Goal: Task Accomplishment & Management: Use online tool/utility

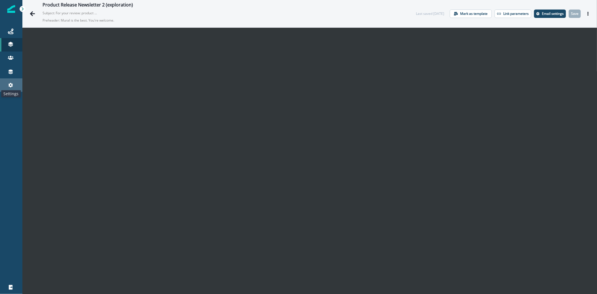
click at [11, 85] on icon at bounding box center [11, 85] width 6 height 6
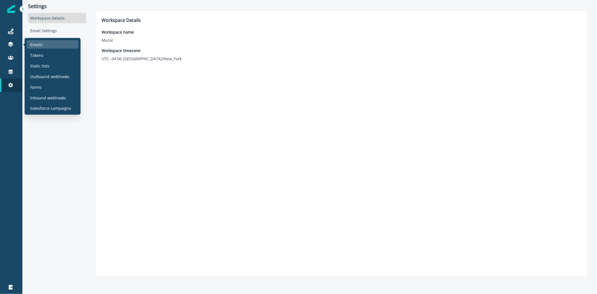
click at [29, 44] on div "Emails" at bounding box center [52, 44] width 51 height 8
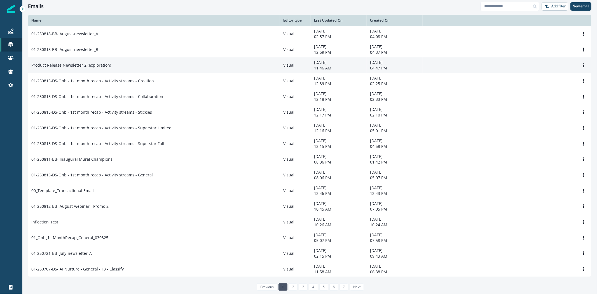
click at [131, 63] on div "Product Release Newsletter 2 (exploration)" at bounding box center [153, 65] width 245 height 6
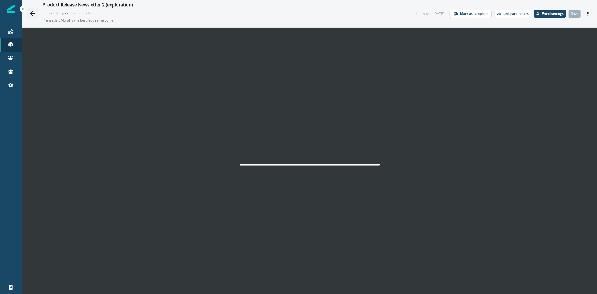
click at [35, 14] on icon "Go back" at bounding box center [32, 13] width 5 height 5
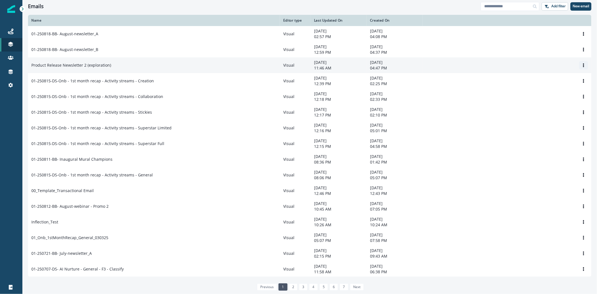
click at [581, 66] on icon "Options" at bounding box center [583, 65] width 4 height 4
click at [554, 79] on button "Clone" at bounding box center [552, 79] width 62 height 9
